Goal: Task Accomplishment & Management: Complete application form

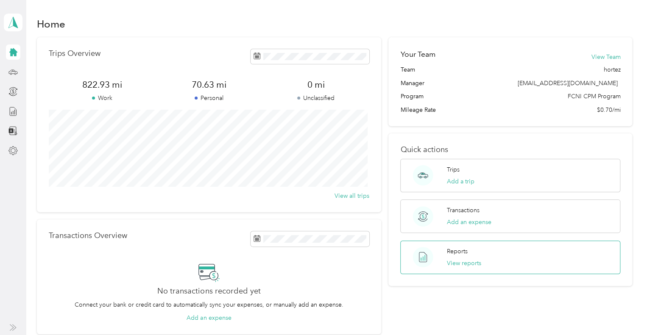
click at [515, 264] on div "Reports View reports" at bounding box center [510, 257] width 220 height 33
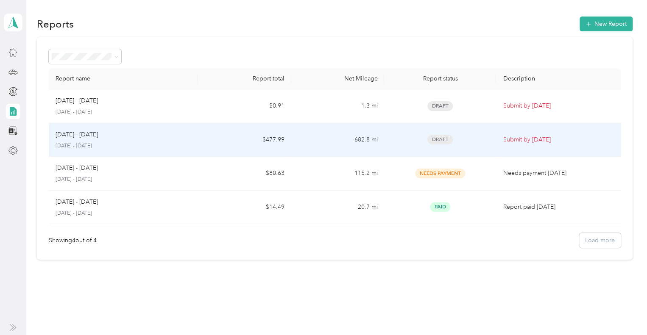
click at [488, 148] on td "Draft" at bounding box center [440, 140] width 112 height 34
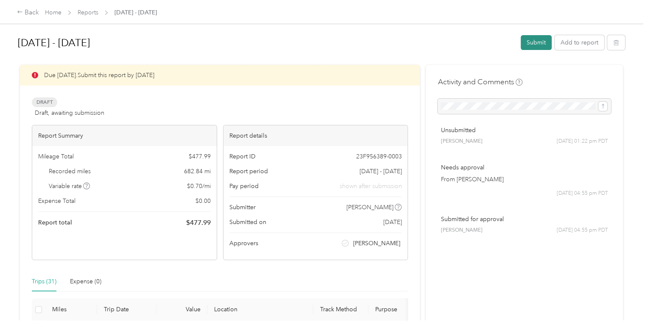
click at [532, 47] on button "Submit" at bounding box center [535, 42] width 31 height 15
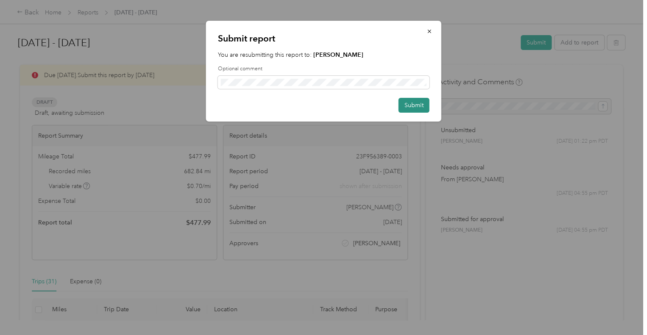
click at [409, 108] on button "Submit" at bounding box center [413, 105] width 31 height 15
